Goal: Find contact information: Find contact information

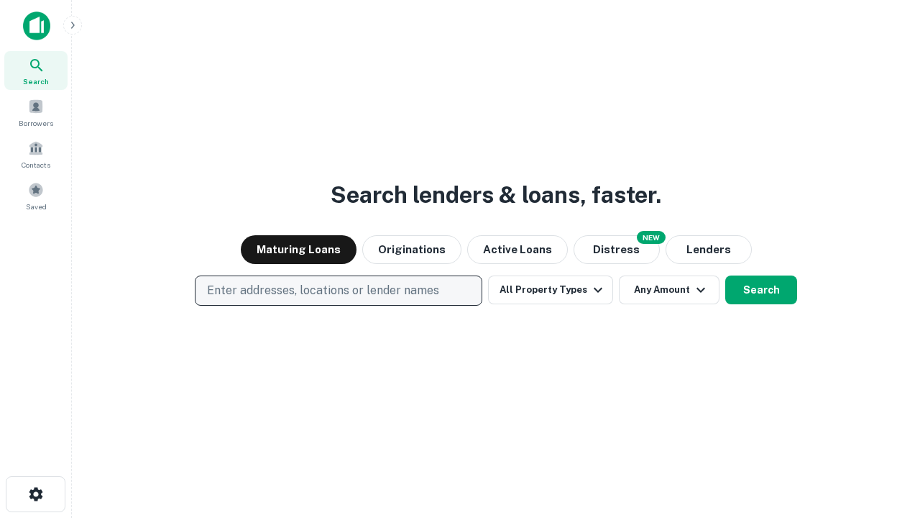
click at [338, 290] on p "Enter addresses, locations or lender names" at bounding box center [323, 290] width 232 height 17
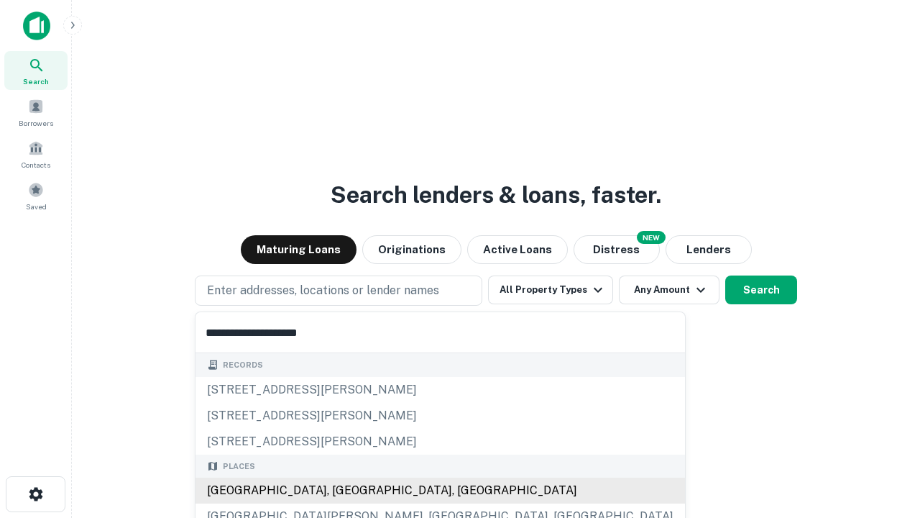
click at [344, 490] on div "[GEOGRAPHIC_DATA], [GEOGRAPHIC_DATA], [GEOGRAPHIC_DATA]" at bounding box center [441, 490] width 490 height 26
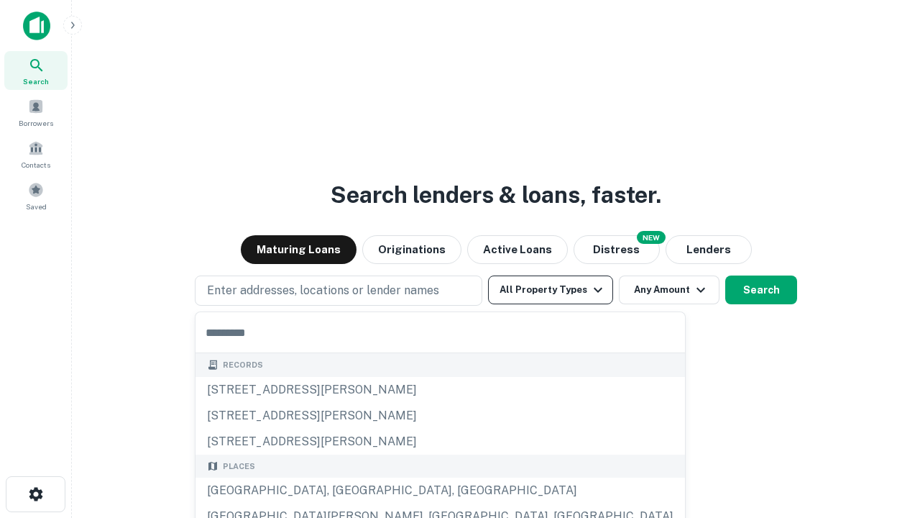
click at [551, 290] on button "All Property Types" at bounding box center [550, 289] width 125 height 29
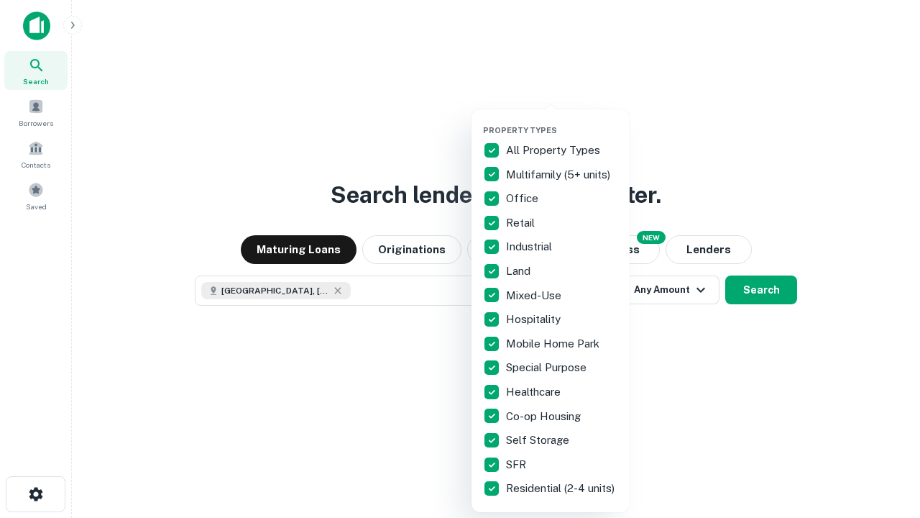
click at [562, 121] on button "button" at bounding box center [562, 121] width 158 height 1
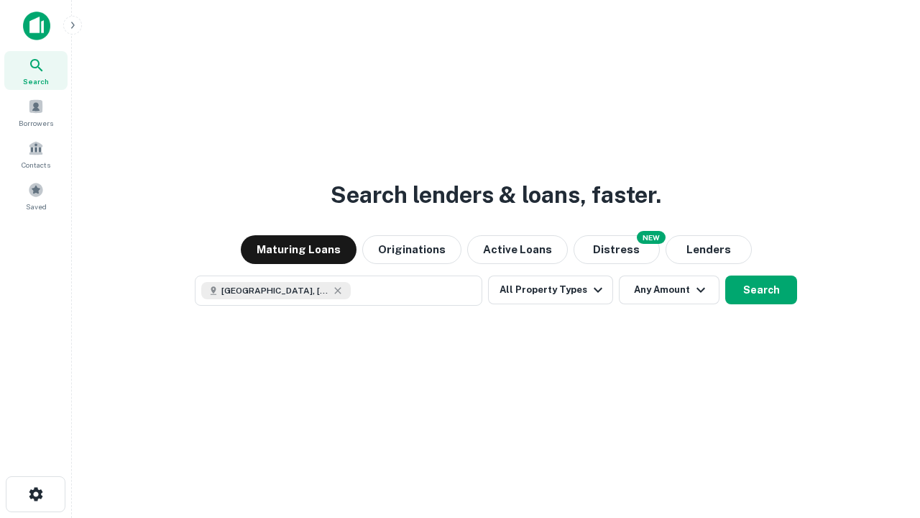
scroll to position [23, 0]
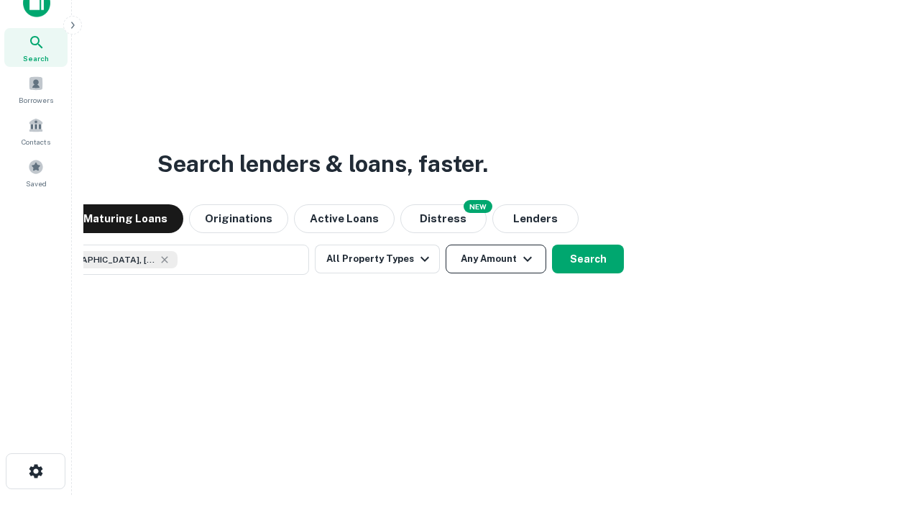
click at [446, 244] on button "Any Amount" at bounding box center [496, 258] width 101 height 29
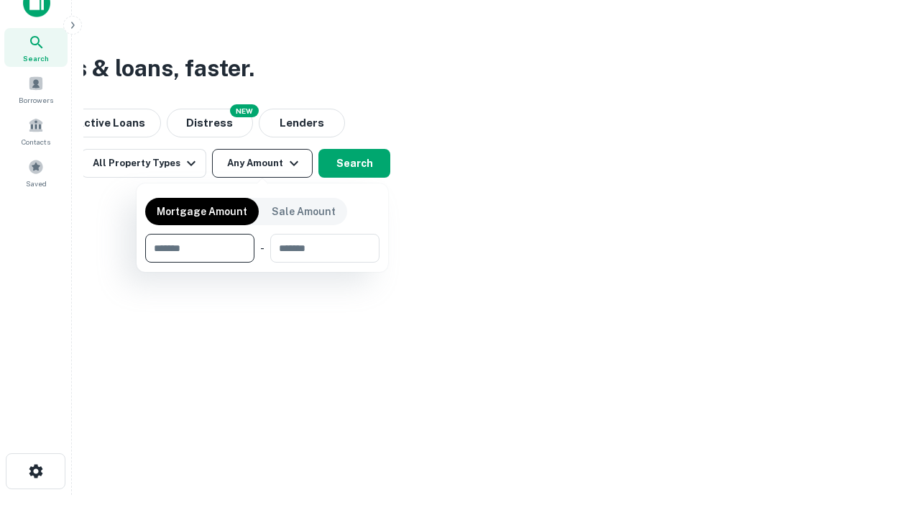
type input "*******"
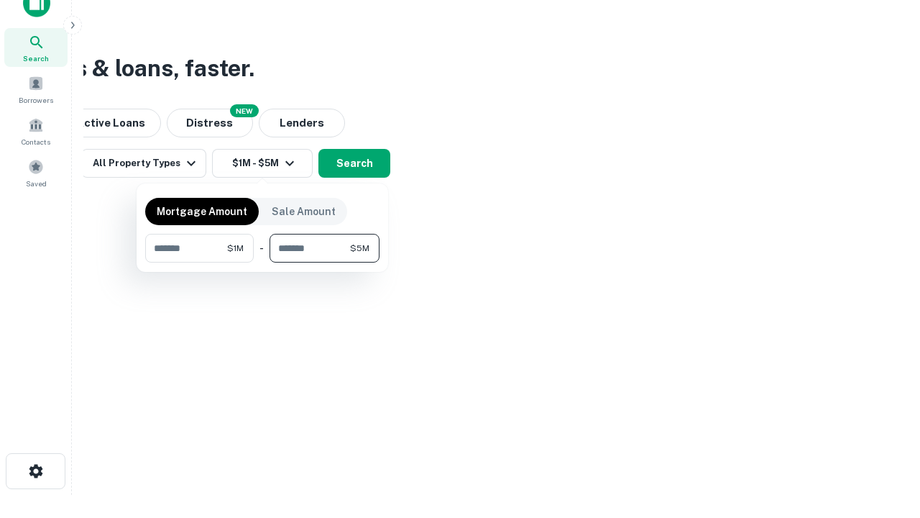
type input "*******"
click at [262, 262] on button "button" at bounding box center [262, 262] width 234 height 1
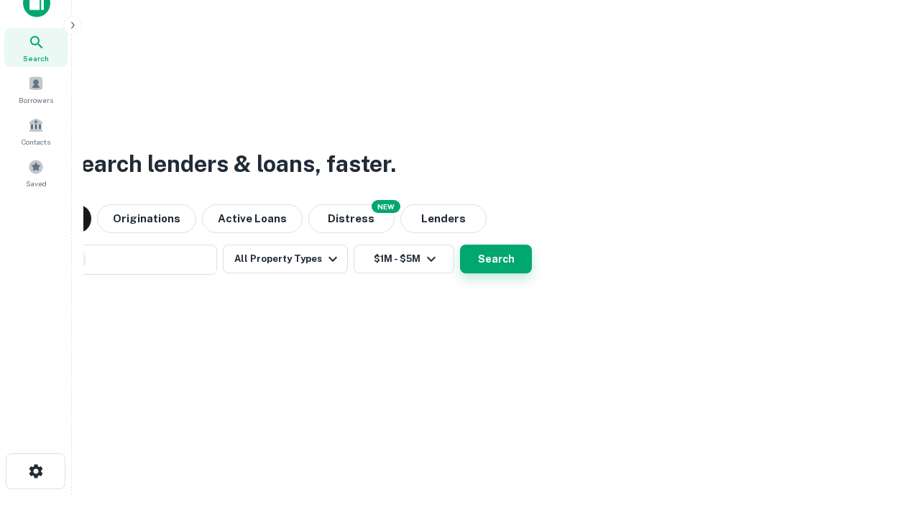
click at [460, 244] on button "Search" at bounding box center [496, 258] width 72 height 29
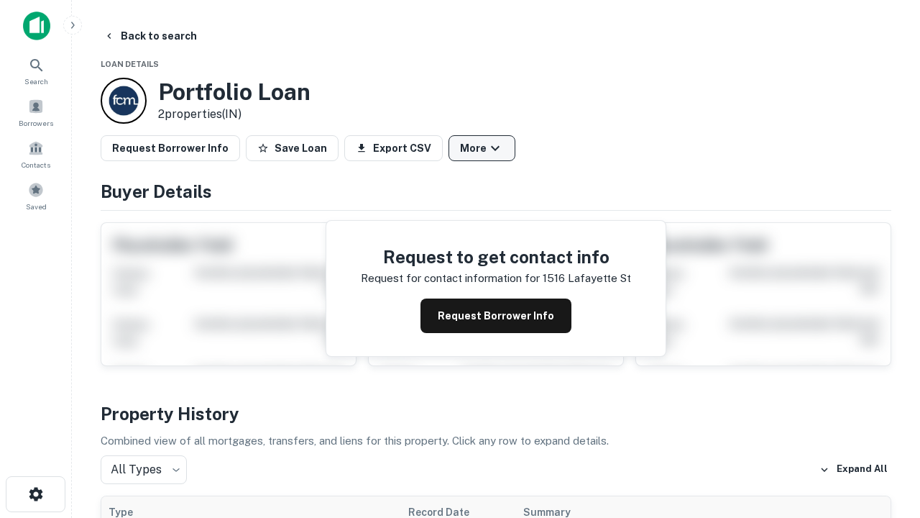
click at [482, 148] on button "More" at bounding box center [482, 148] width 67 height 26
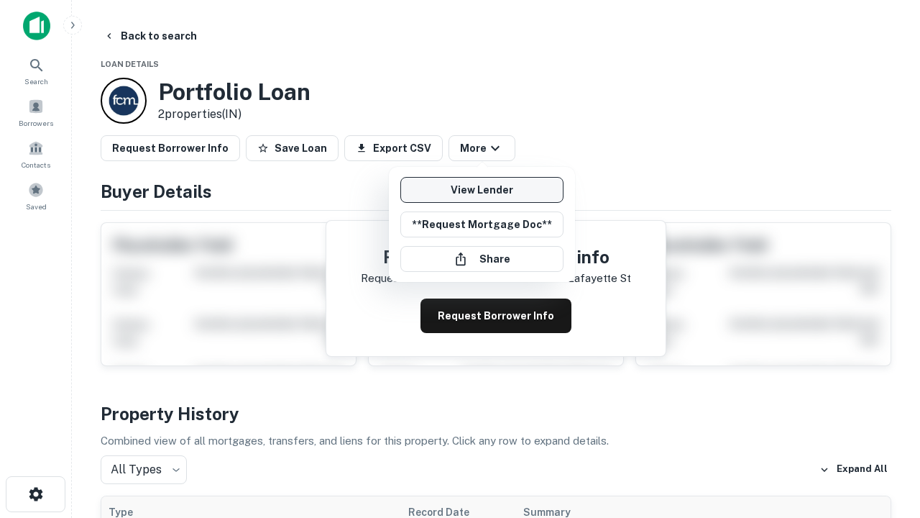
click at [482, 190] on link "View Lender" at bounding box center [481, 190] width 163 height 26
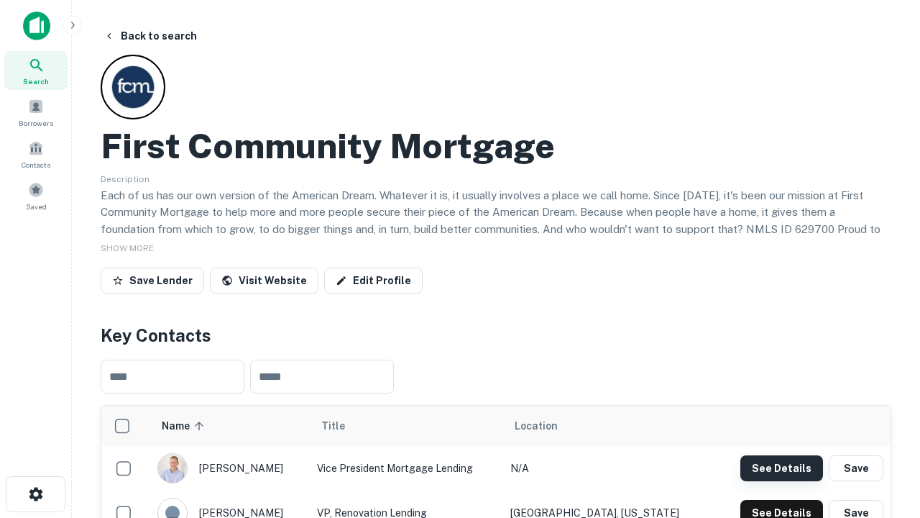
click at [782, 467] on button "See Details" at bounding box center [782, 468] width 83 height 26
click at [35, 494] on icon "button" at bounding box center [35, 493] width 17 height 17
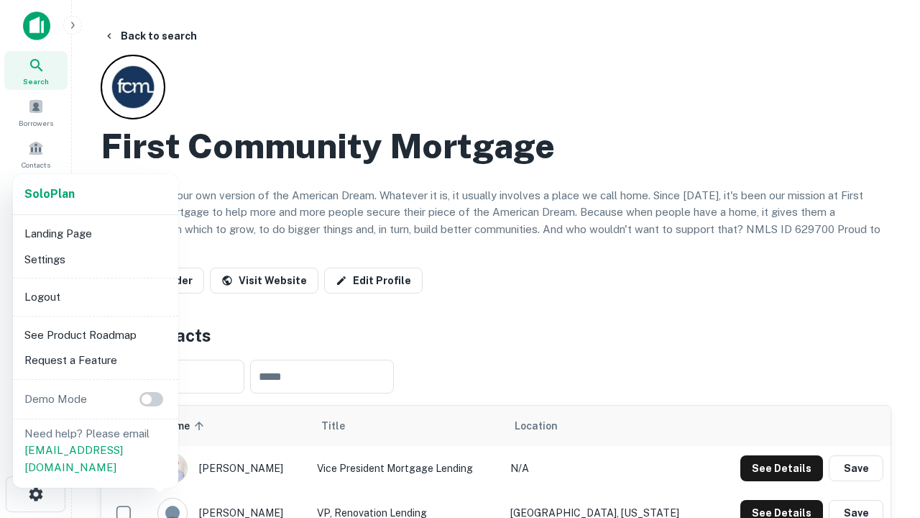
click at [95, 296] on li "Logout" at bounding box center [96, 297] width 154 height 26
